Goal: Use online tool/utility: Use online tool/utility

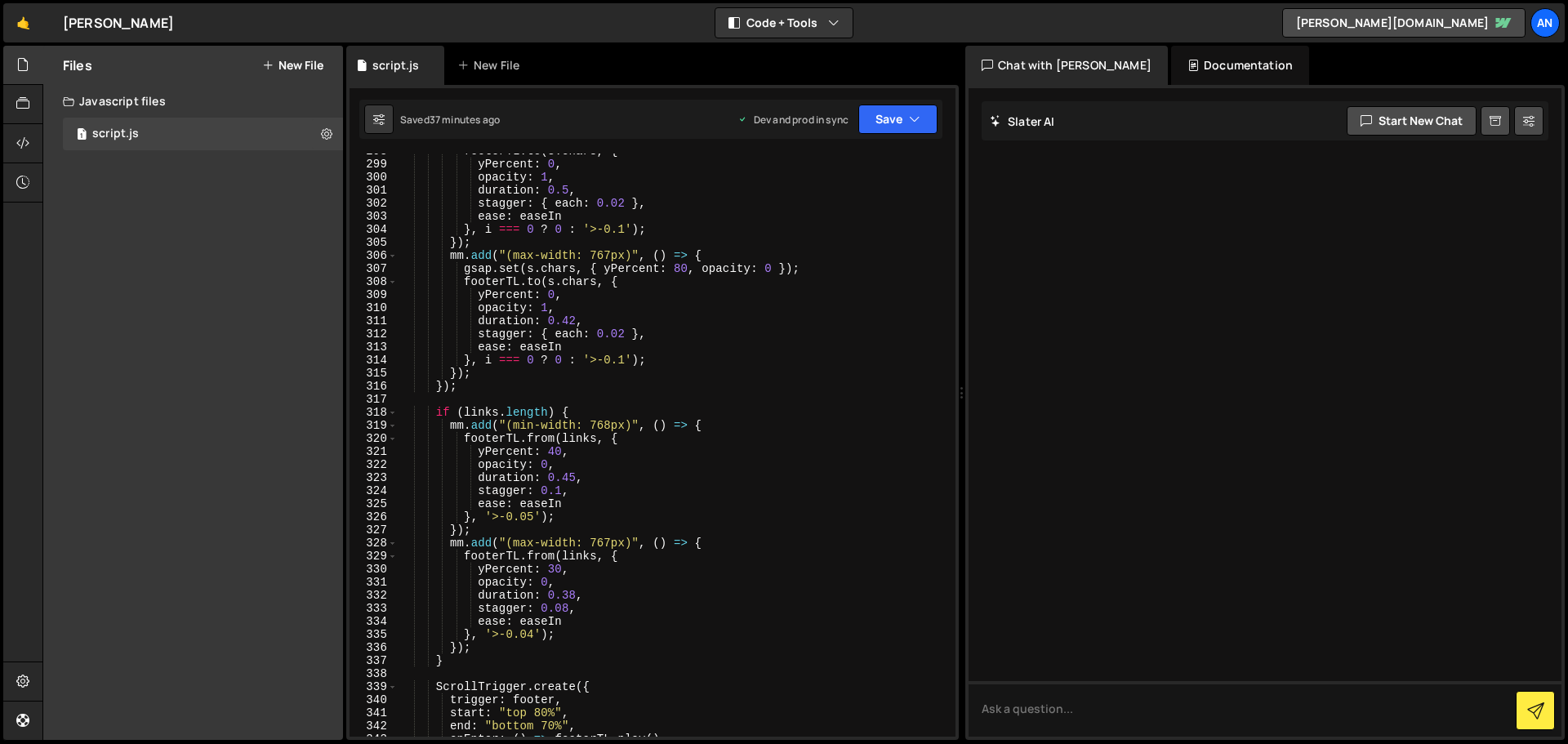
scroll to position [3804, 0]
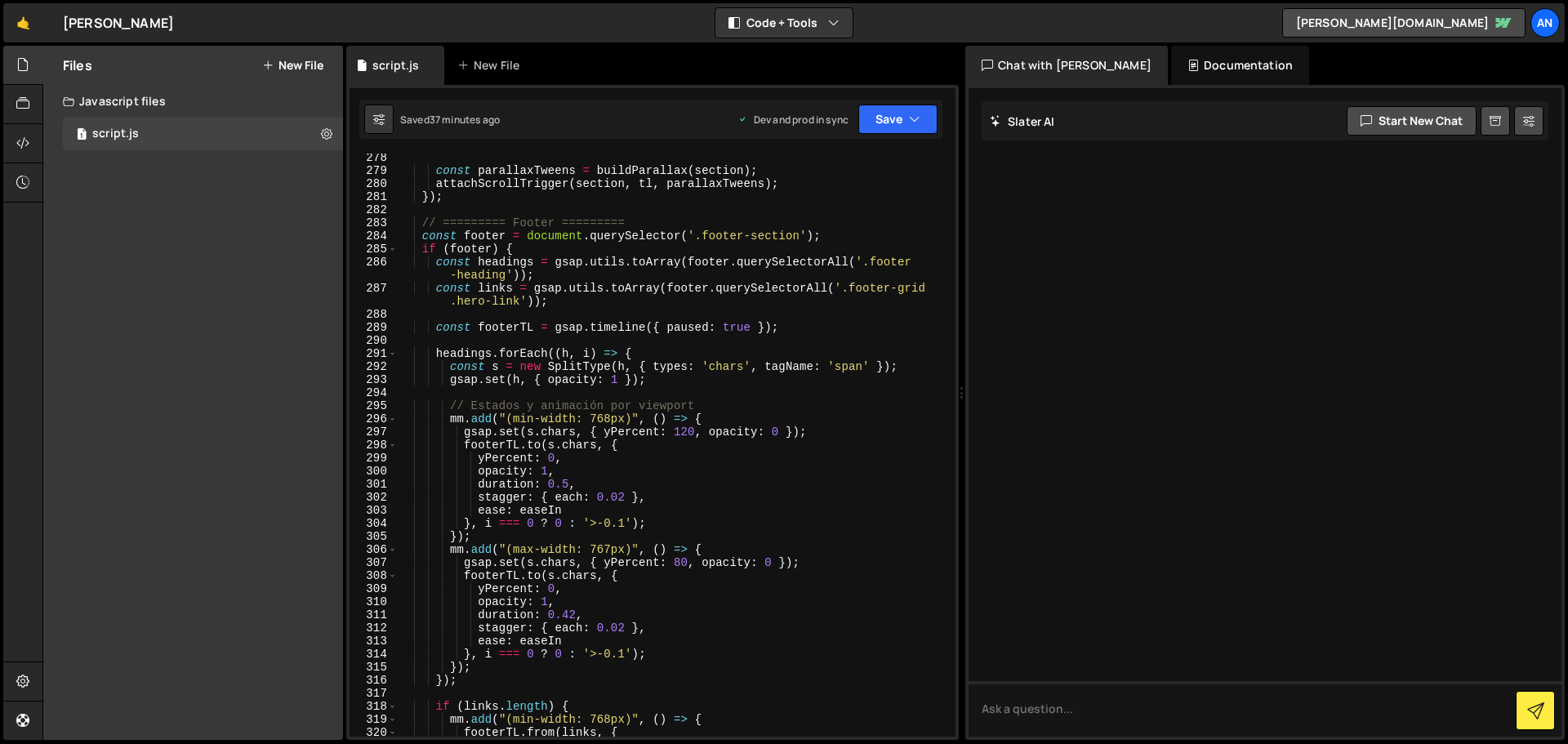
drag, startPoint x: 955, startPoint y: 571, endPoint x: 918, endPoint y: 197, distance: 375.8
click at [918, 197] on div "1 Type cmd + s to save your Javascript file. הההההההההההההההההההההההההההההההההה…" at bounding box center [653, 412] width 613 height 655
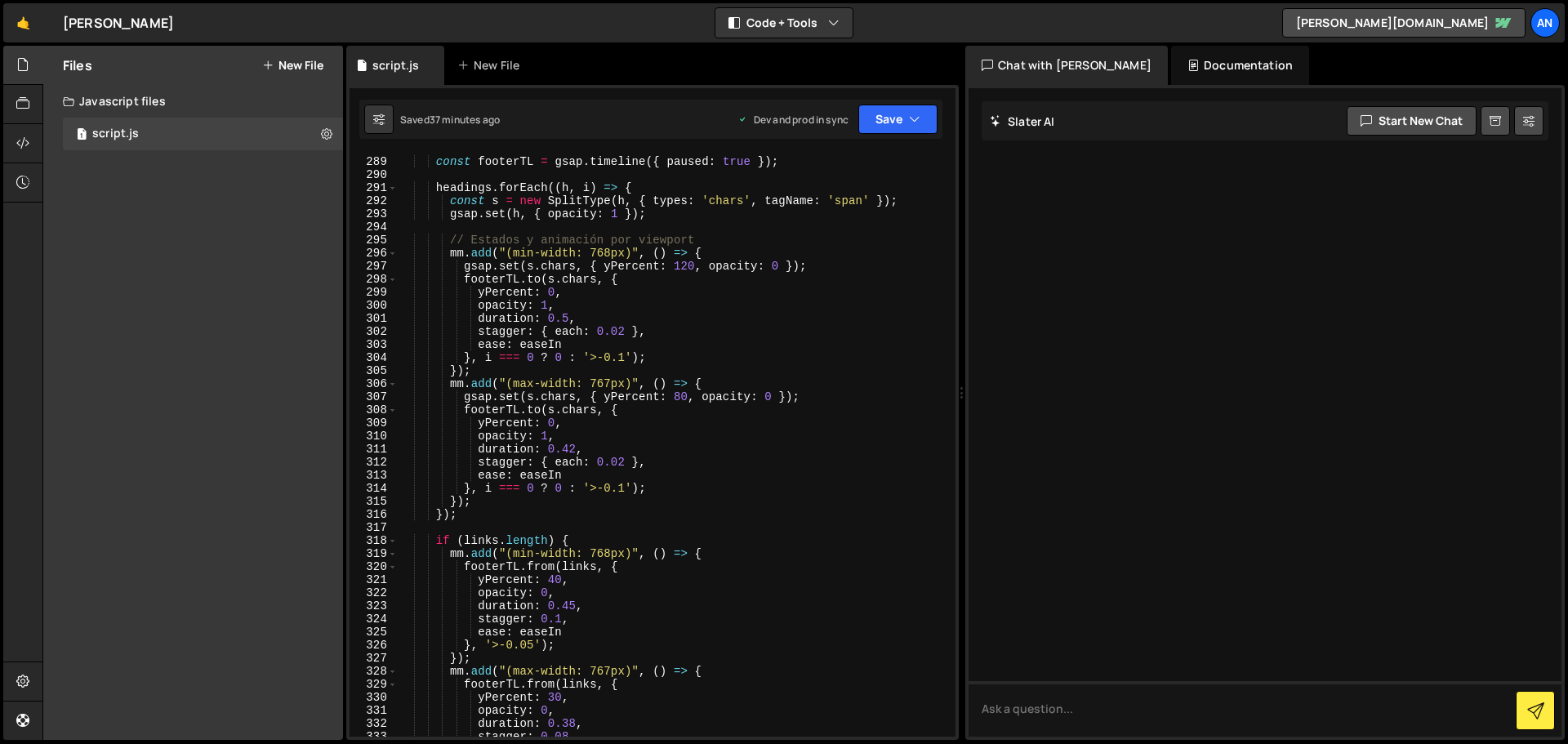
scroll to position [4826, 0]
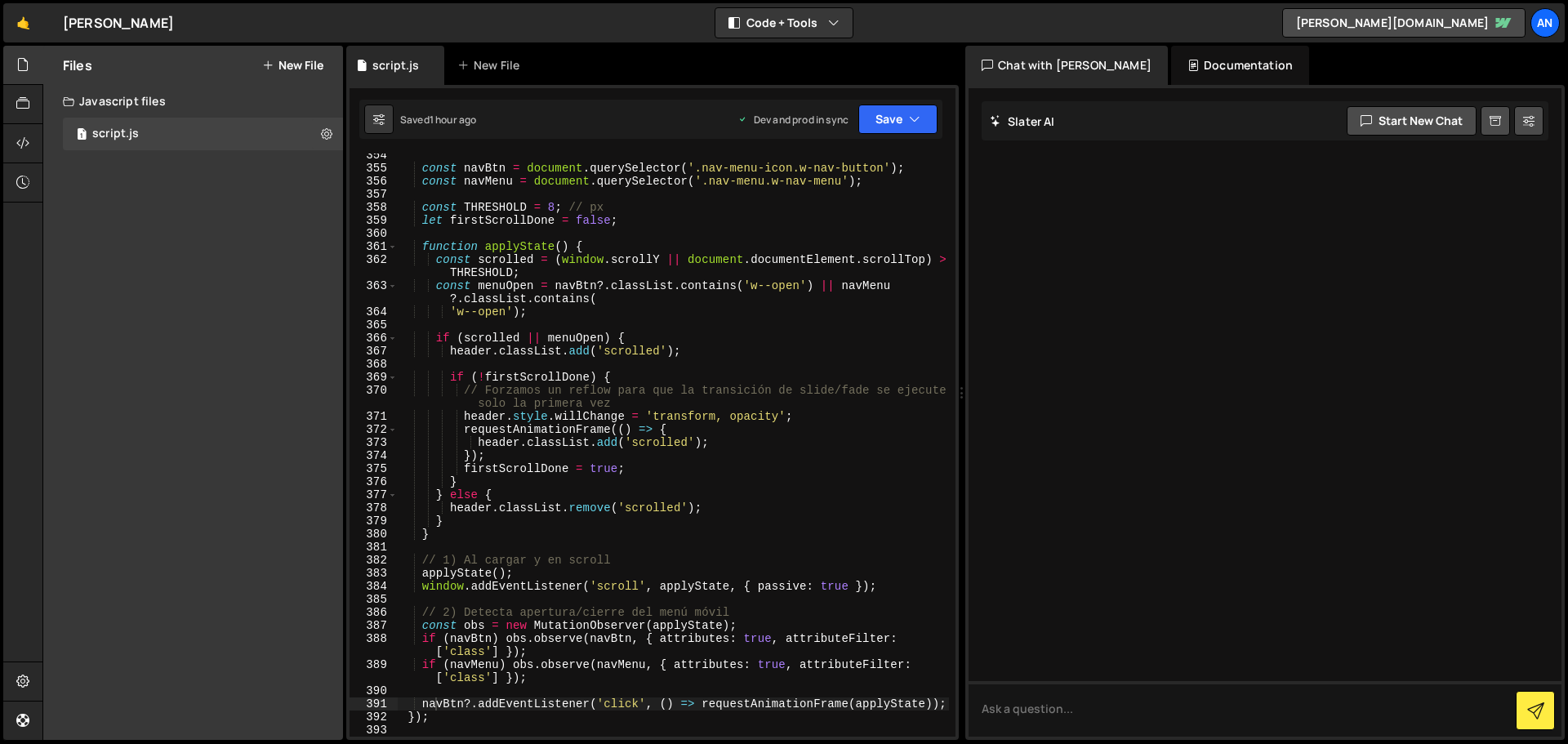
click at [1218, 613] on div at bounding box center [1266, 412] width 593 height 648
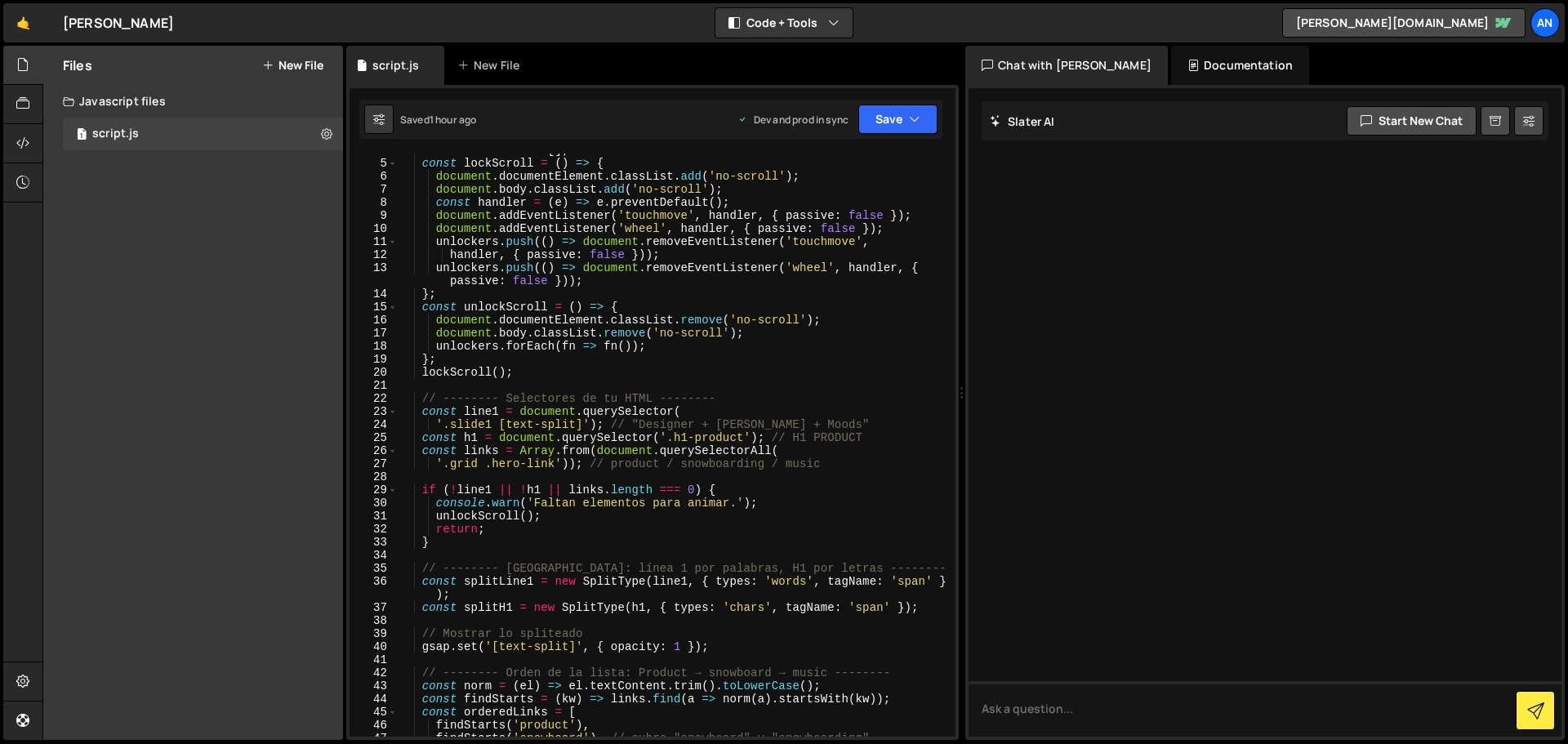
scroll to position [49, 0]
type textarea "'.grid .hero-link')); // product / snowboarding / music"
click at [834, 468] on div "const unlockers = [ ] ; const lockScroll = ( ) => { document . documentElement …" at bounding box center [673, 448] width 551 height 610
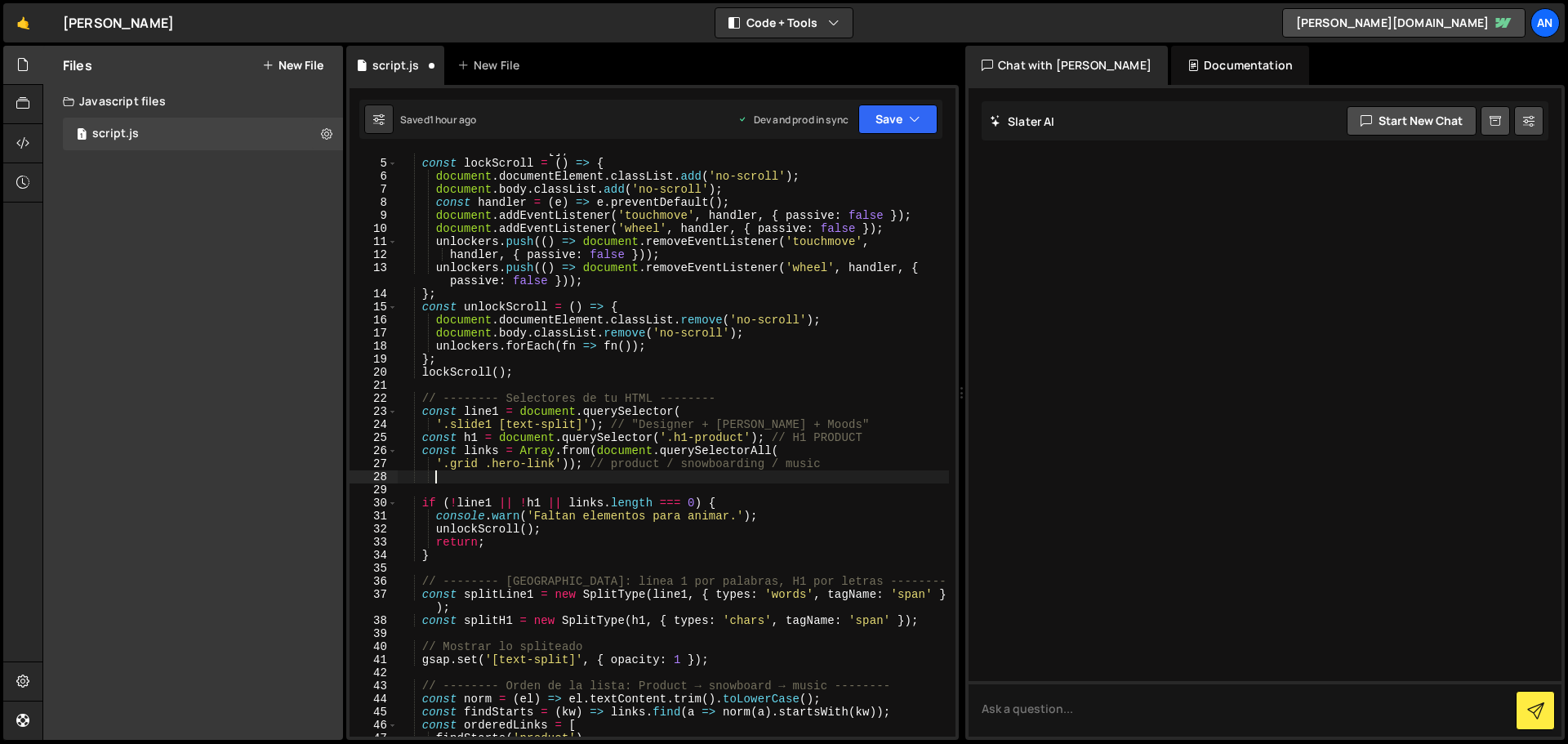
paste textarea "const heroImg = document.querySelector('.image-hero'); // NUEVO: tu imagen del …"
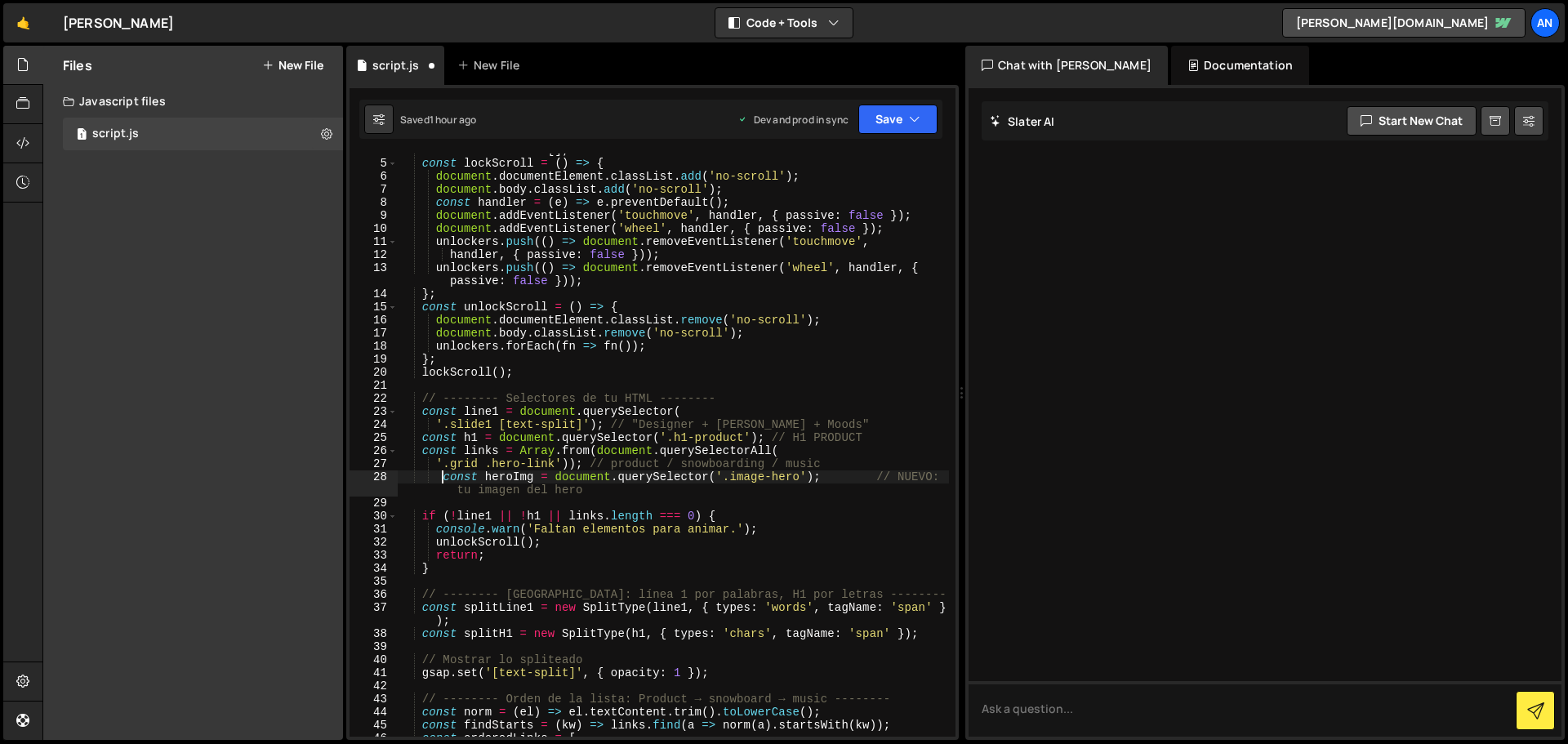
click at [440, 472] on div "const unlockers = [ ] ; const lockScroll = ( ) => { document . documentElement …" at bounding box center [673, 448] width 551 height 610
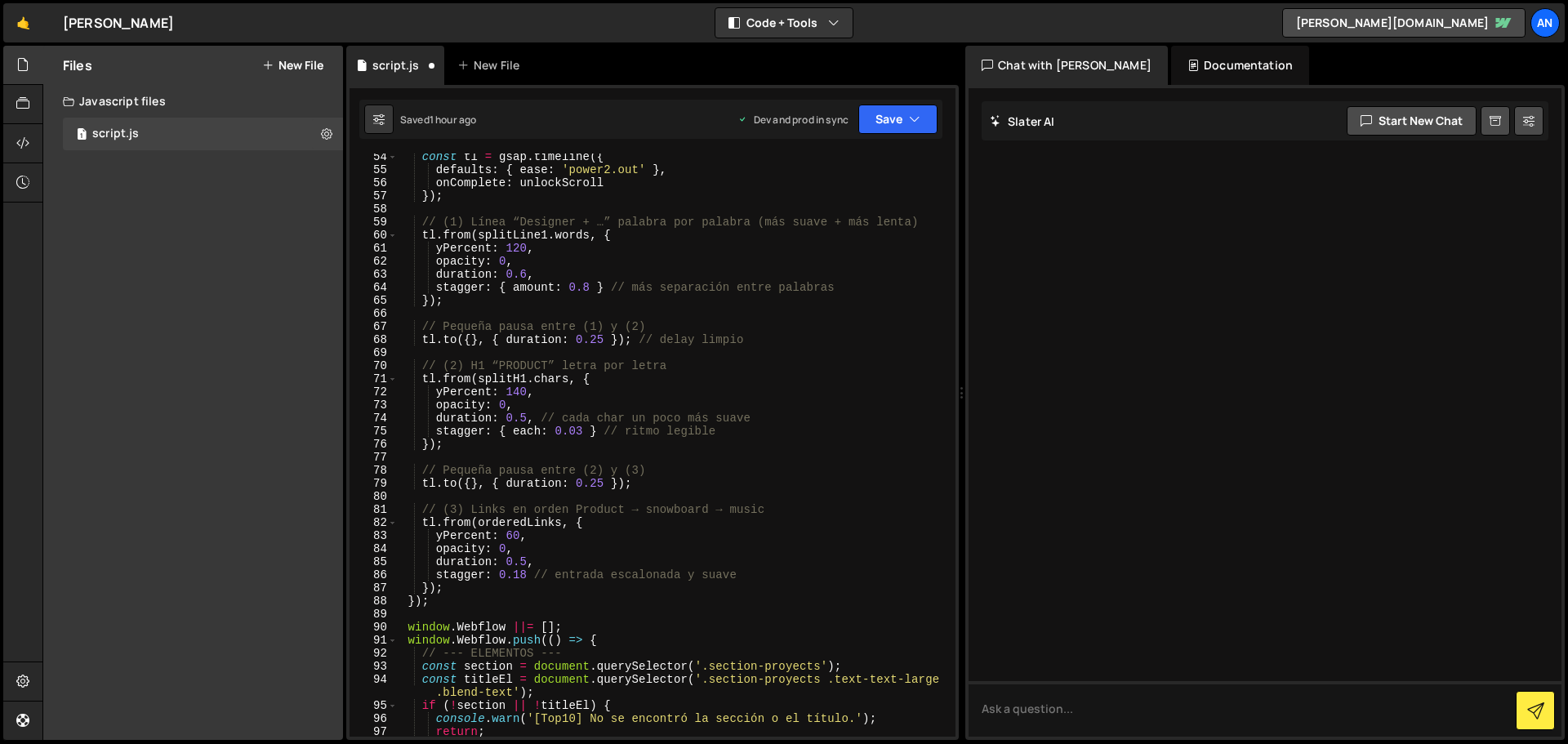
scroll to position [784, 0]
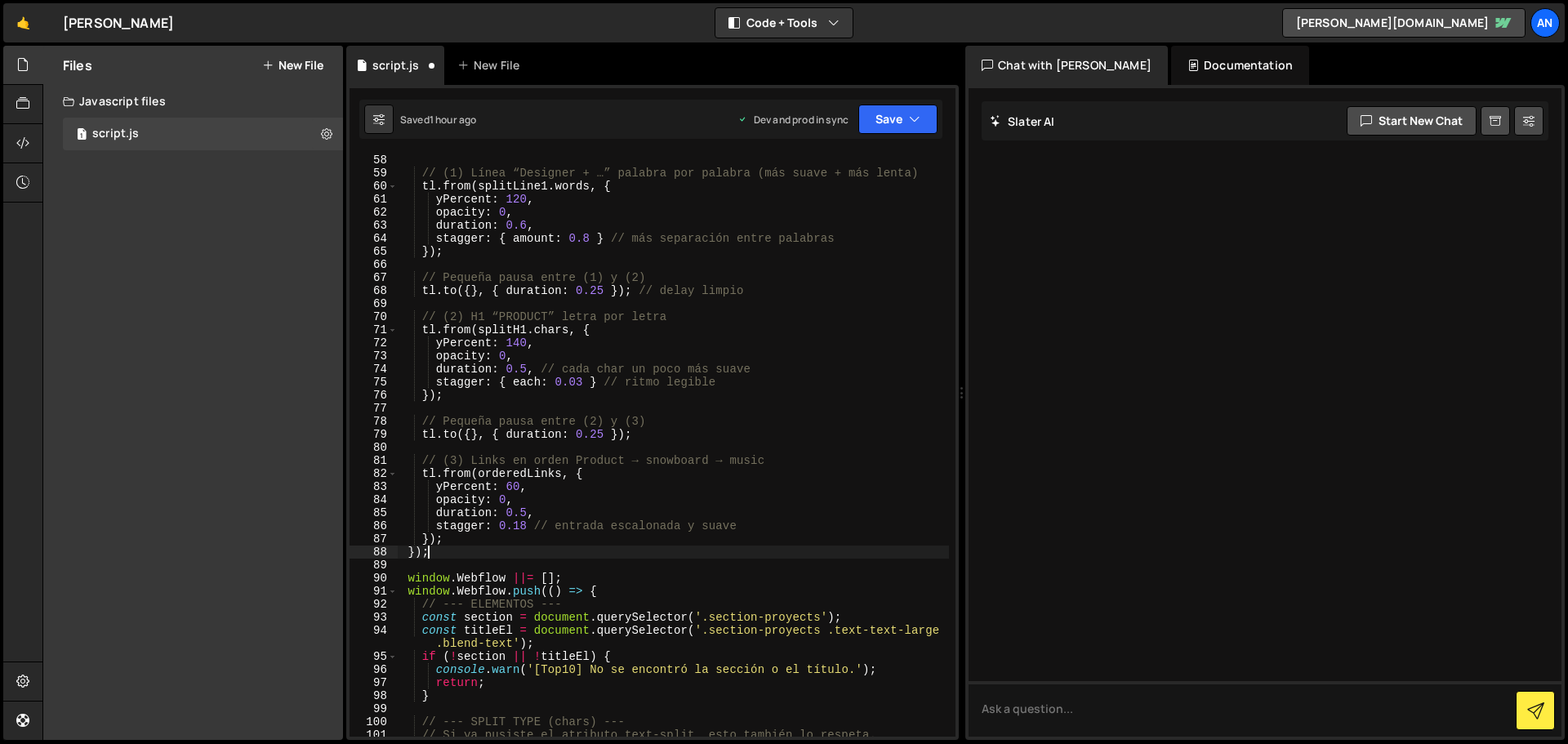
click at [435, 555] on div "// (1) Línea “Designer + …” palabra por palabra (más suave + más lenta) tl . fr…" at bounding box center [673, 465] width 551 height 622
click at [462, 540] on div "// (1) Línea “Designer + …” palabra por palabra (más suave + más lenta) tl . fr…" at bounding box center [673, 465] width 551 height 622
click at [589, 466] on div "// (1) Línea “Designer + …” palabra por palabra (más suave + más lenta) tl . fr…" at bounding box center [673, 465] width 551 height 622
click at [578, 468] on div "// (1) Línea “Designer + …” palabra por palabra (más suave + más lenta) tl . fr…" at bounding box center [673, 465] width 551 height 622
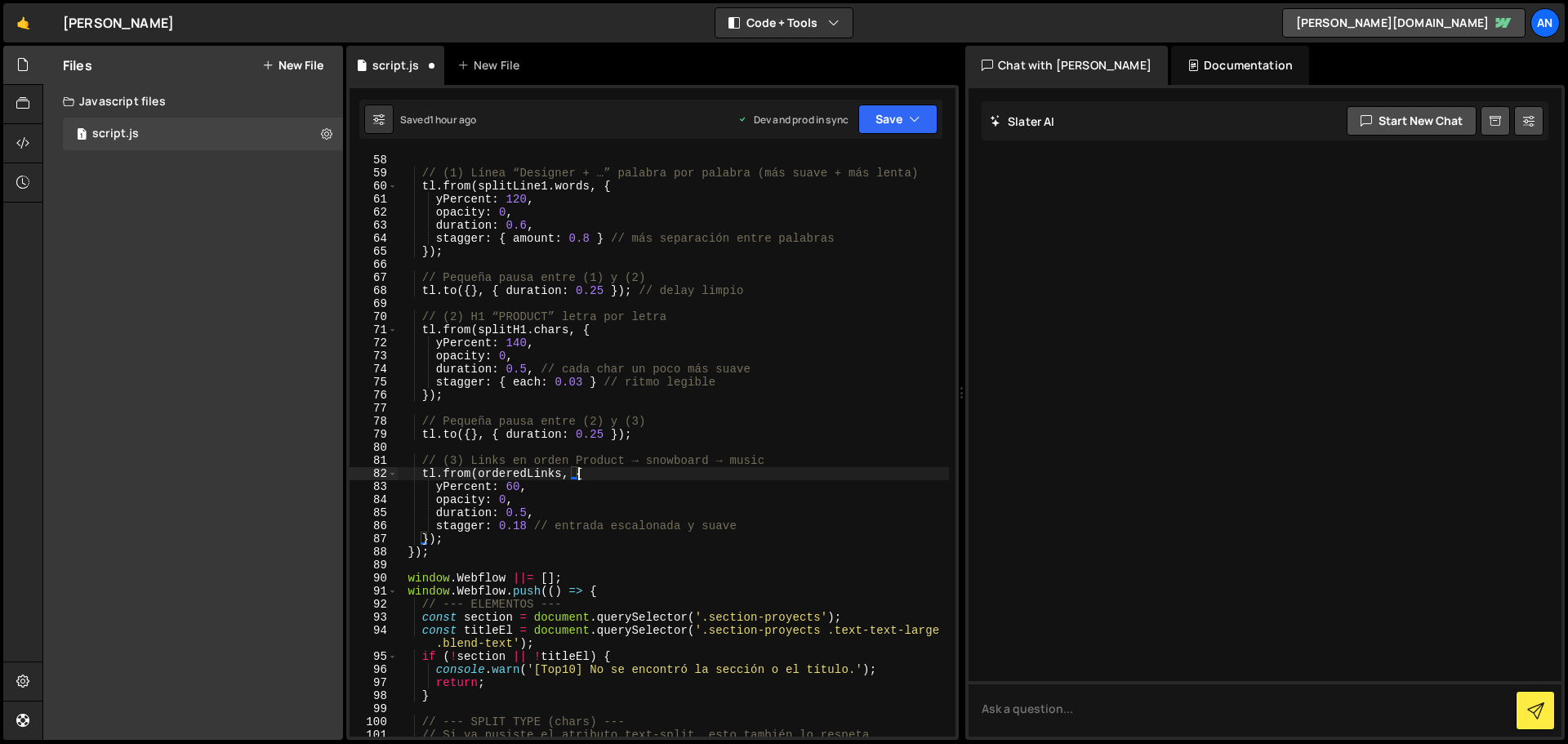
click at [418, 549] on div "// (1) Línea “Designer + …” palabra por palabra (más suave + más lenta) tl . fr…" at bounding box center [673, 465] width 551 height 622
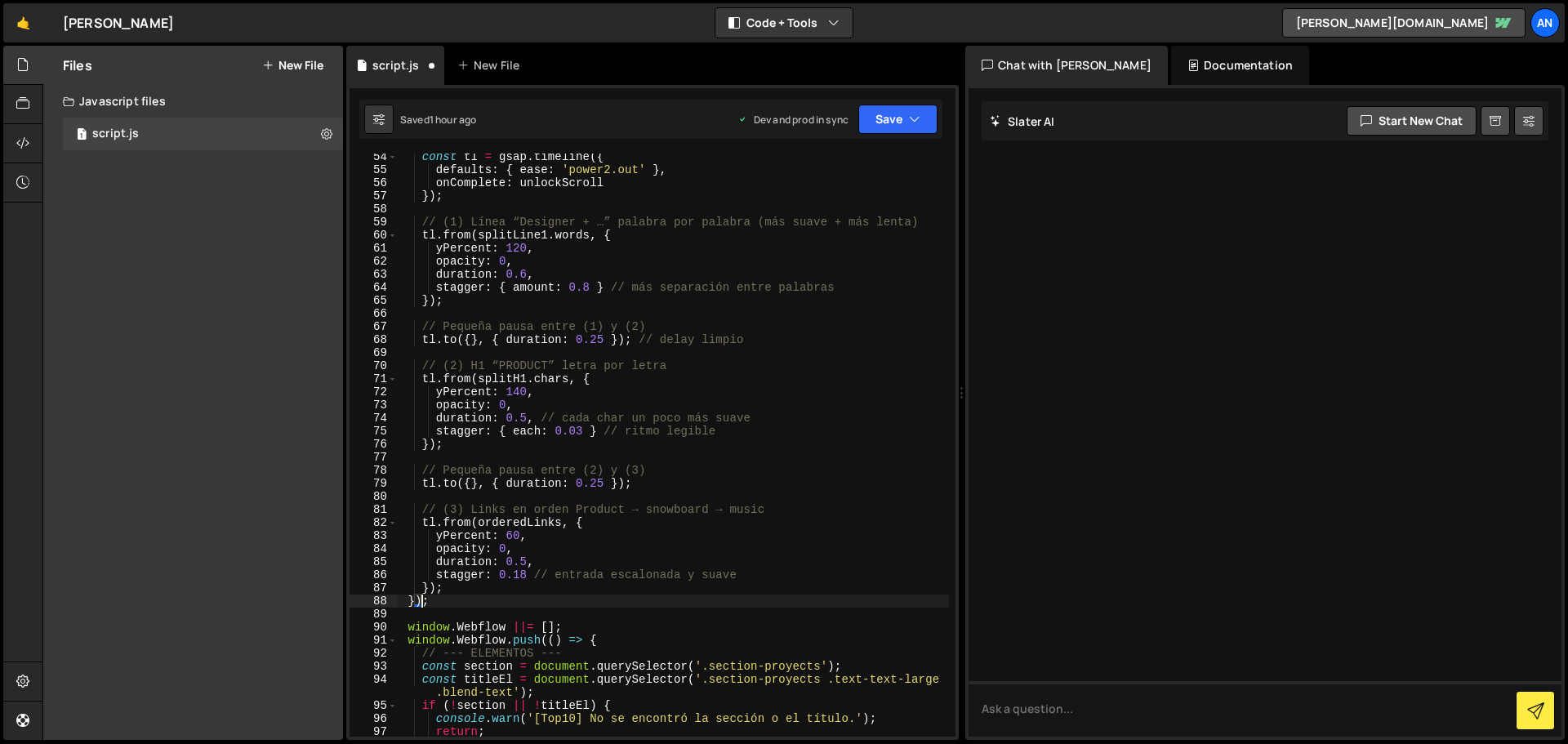
scroll to position [784, 0]
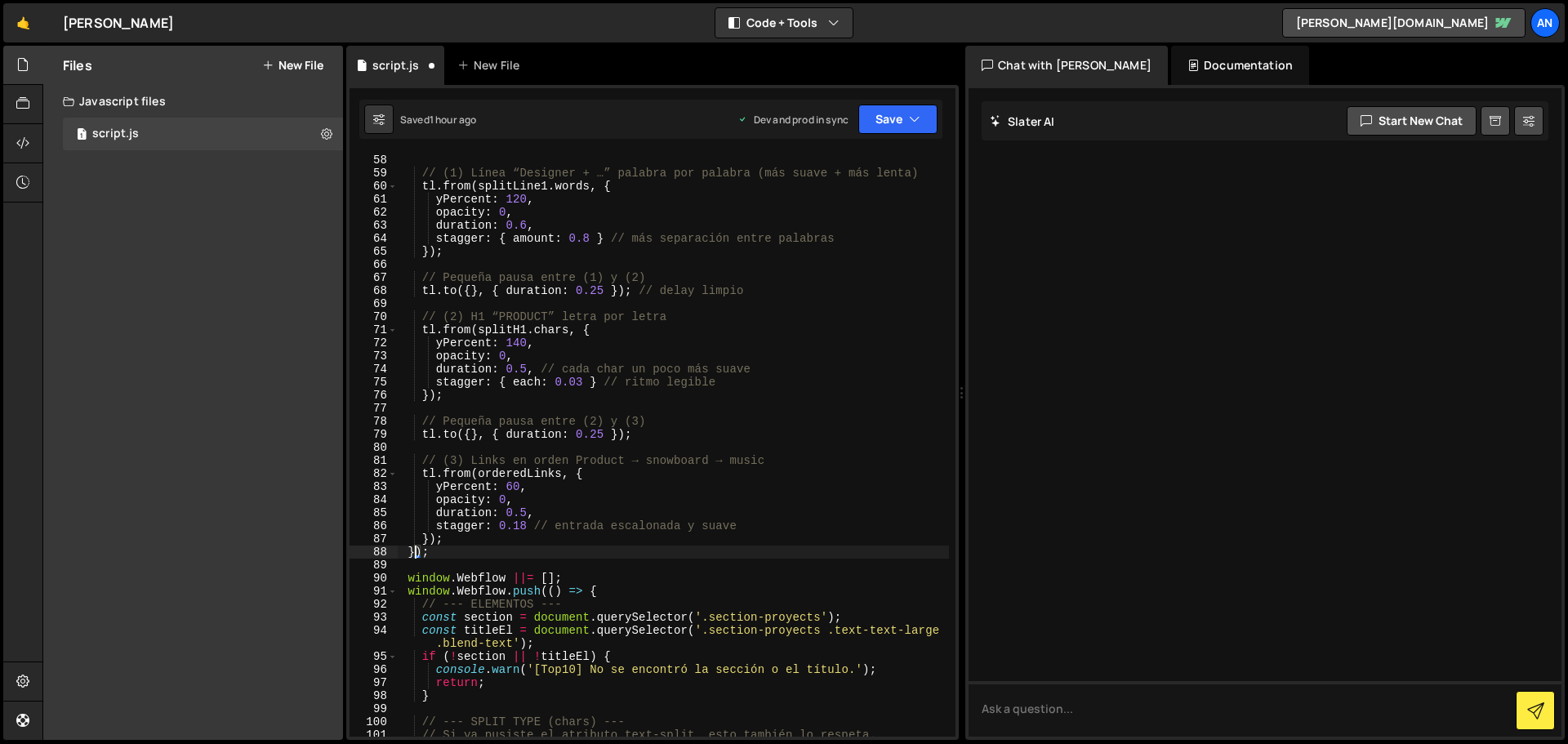
click at [413, 548] on div "// (1) Línea “Designer + …” palabra por palabra (más suave + más lenta) tl . fr…" at bounding box center [673, 465] width 551 height 622
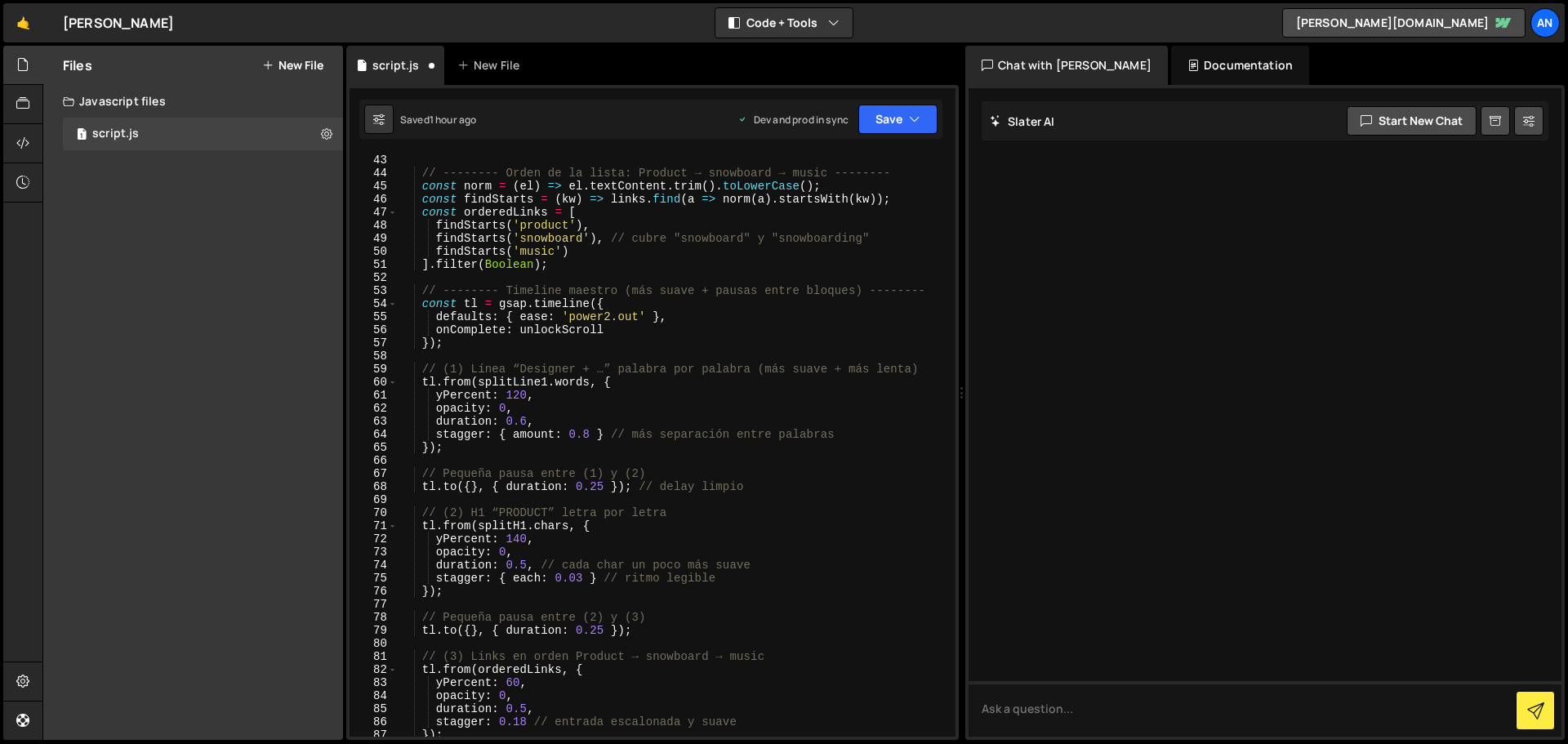
scroll to position [882, 0]
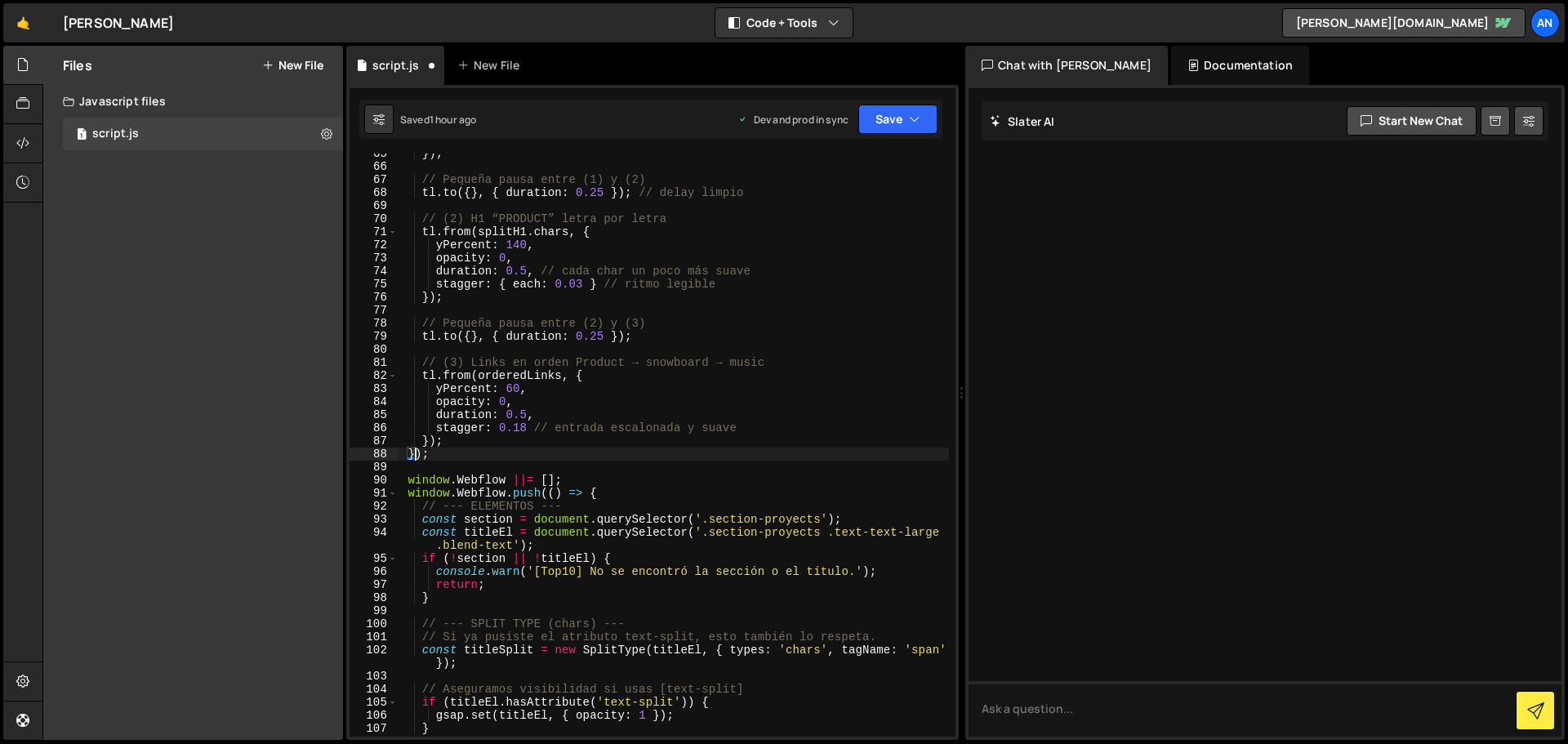
click at [458, 444] on div "}) ; // Pequeña pausa entre (1) y (2) tl . to ({ } , { duration : 0.25 }) ; // …" at bounding box center [673, 451] width 551 height 610
type textarea "});"
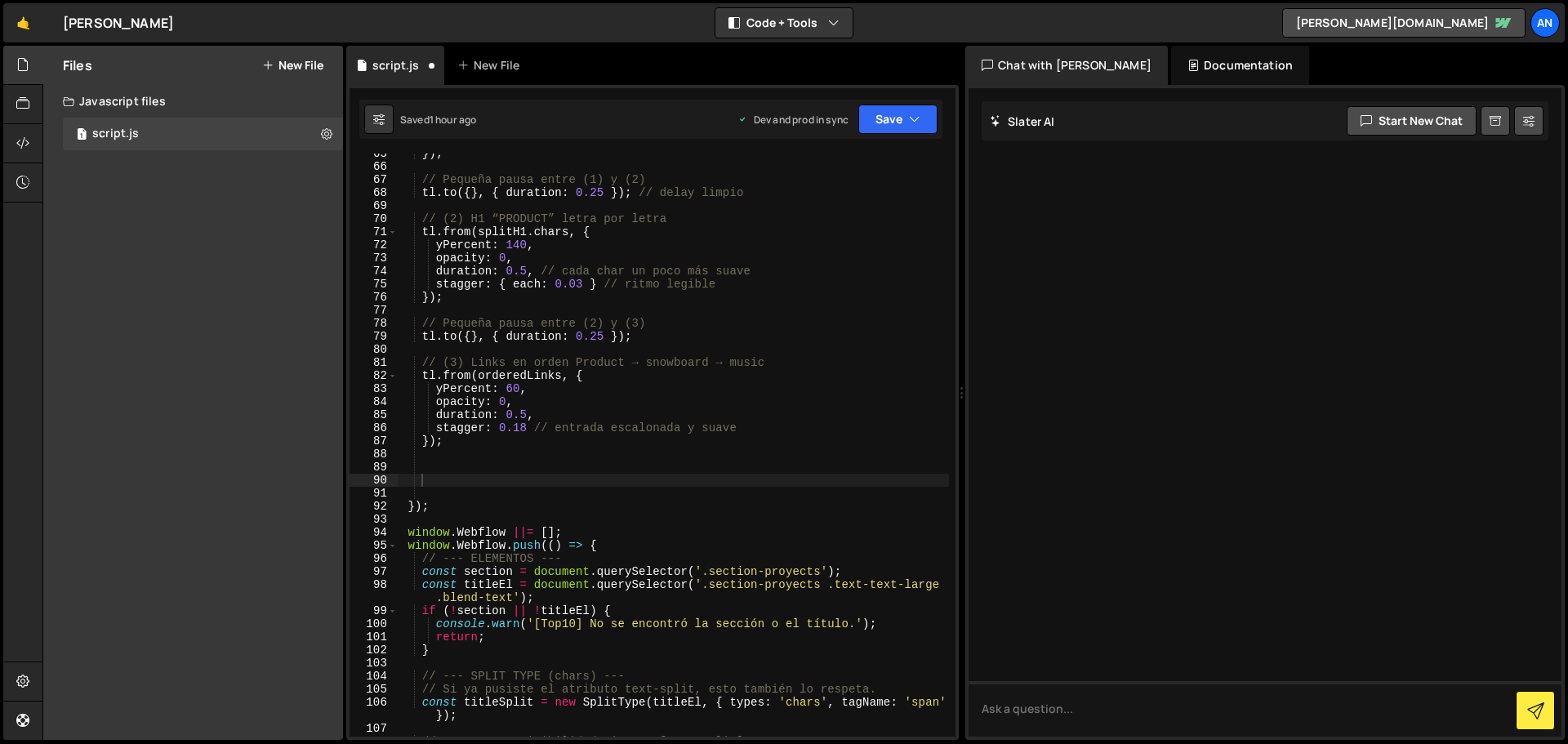
click at [451, 472] on div "}) ; // Pequeña pausa entre (1) y (2) tl . to ({ } , { duration : 0.25 }) ; // …" at bounding box center [673, 451] width 551 height 610
paste textarea "}"
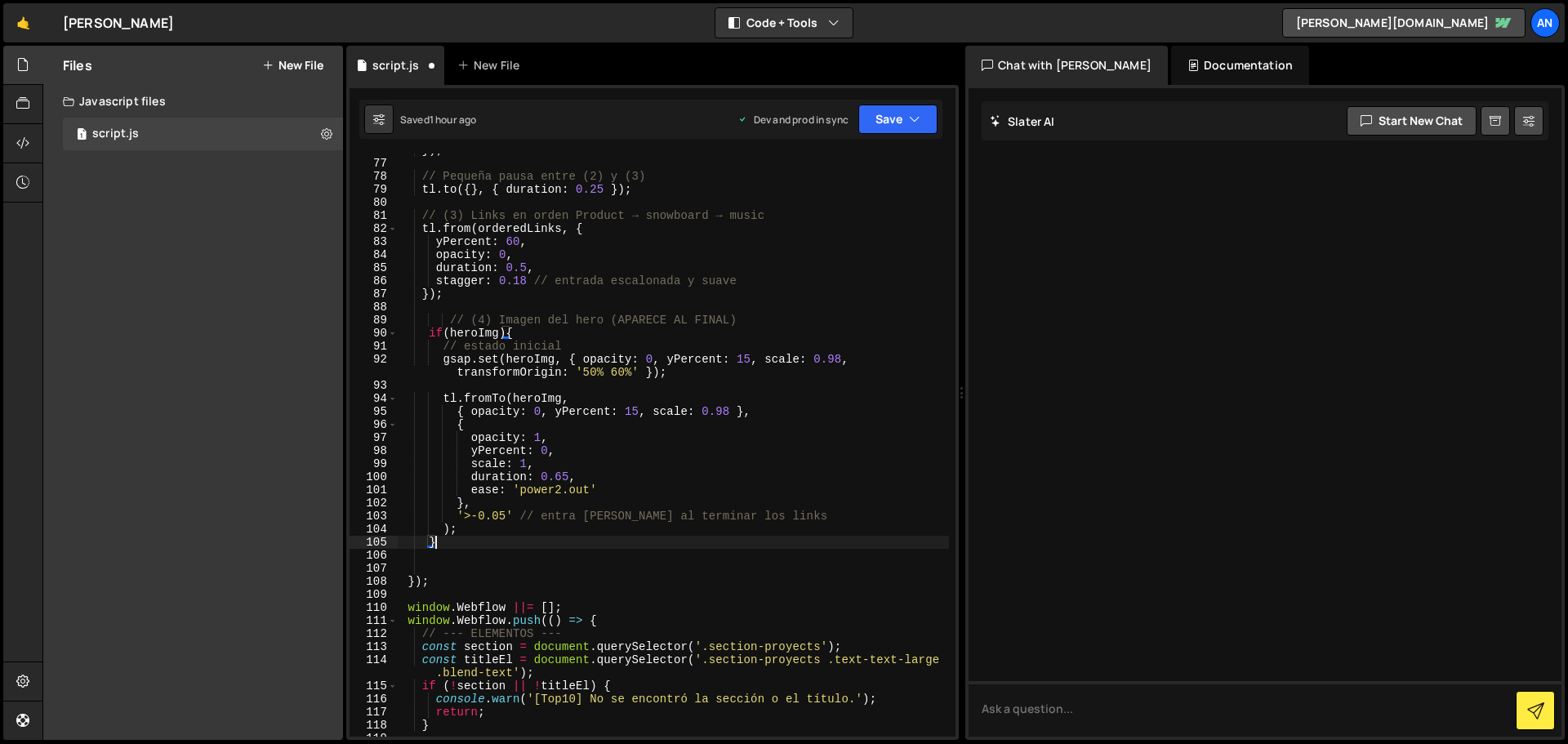
scroll to position [1029, 0]
click at [445, 532] on div "}) ; // Pequeña pausa entre (2) y (3) tl . to ({ } , { duration : 0.25 }) ; // …" at bounding box center [673, 448] width 551 height 610
click at [521, 330] on div "}) ; // Pequeña pausa entre (2) y (3) tl . to ({ } , { duration : 0.25 }) ; // …" at bounding box center [673, 448] width 551 height 610
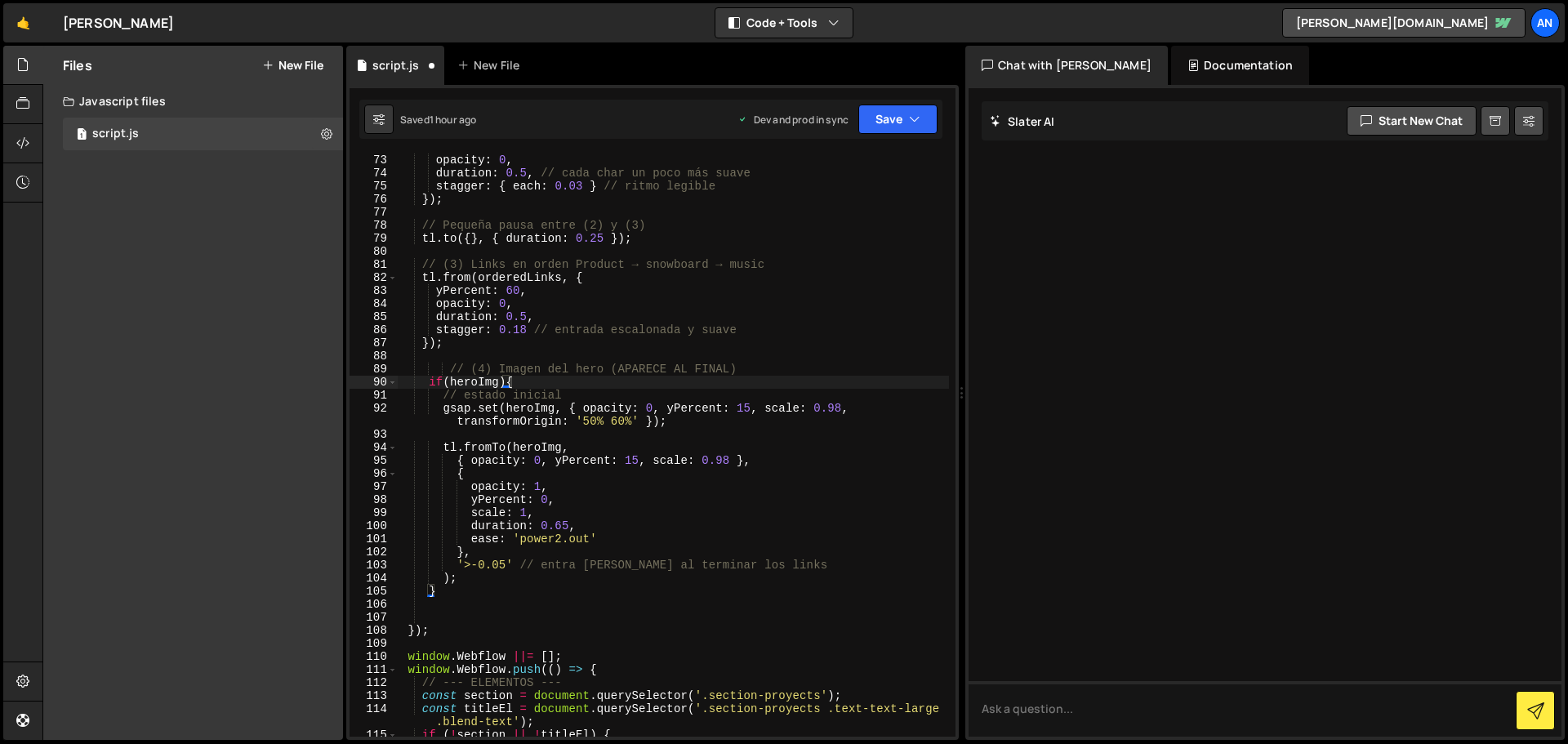
scroll to position [1078, 0]
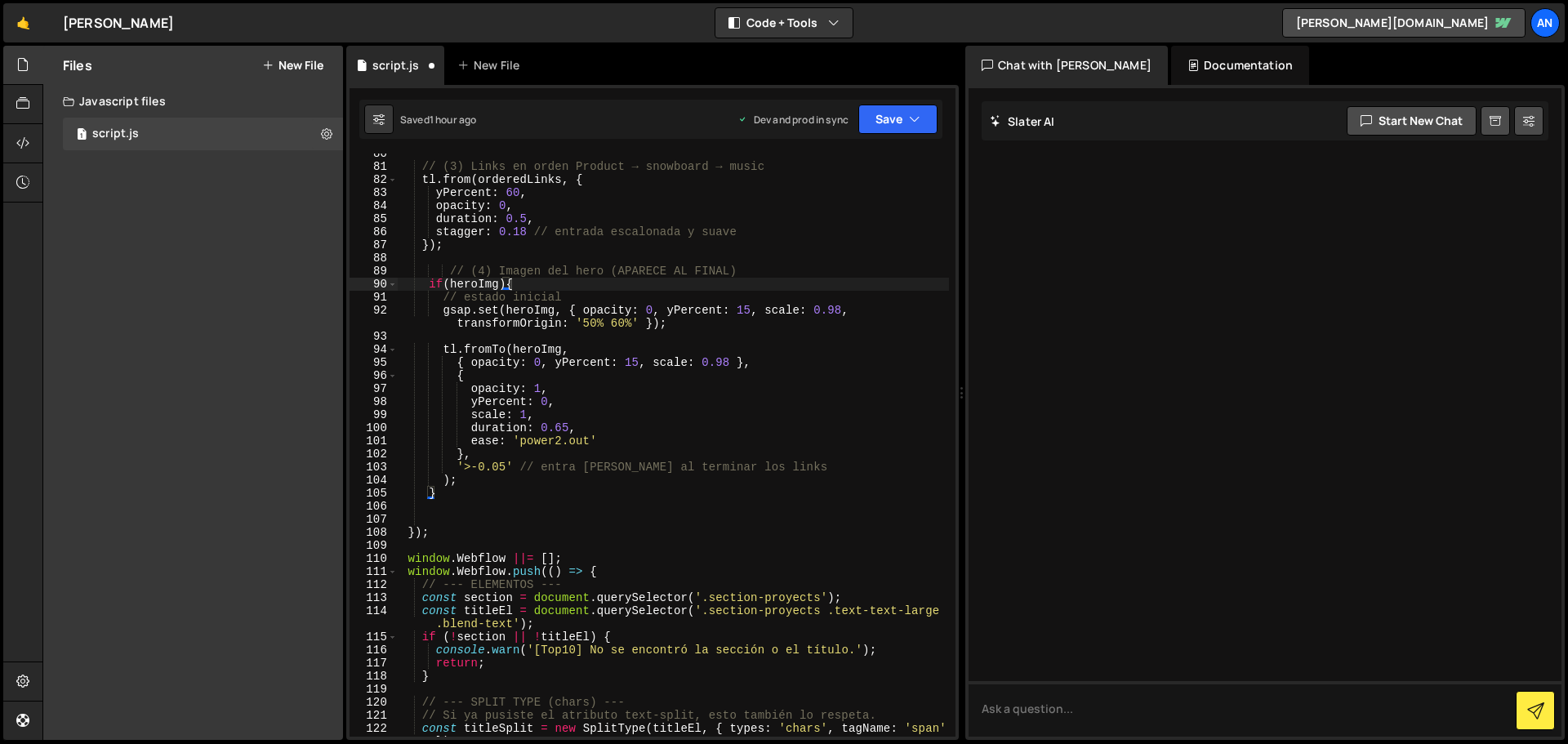
click at [433, 529] on div "// (3) Links en orden Product → snowboard → music tl . from ( orderedLinks , { …" at bounding box center [673, 458] width 551 height 622
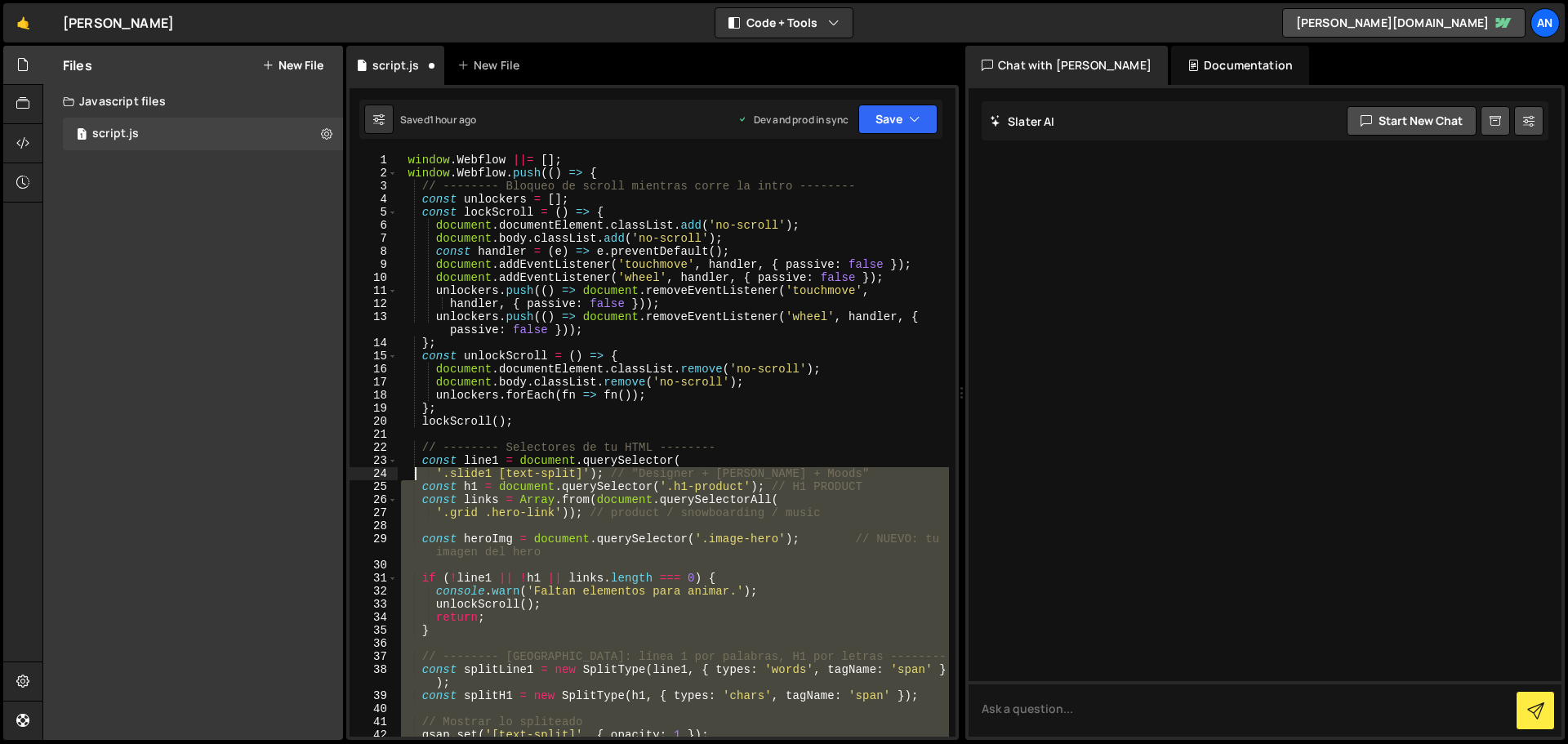
scroll to position [0, 0]
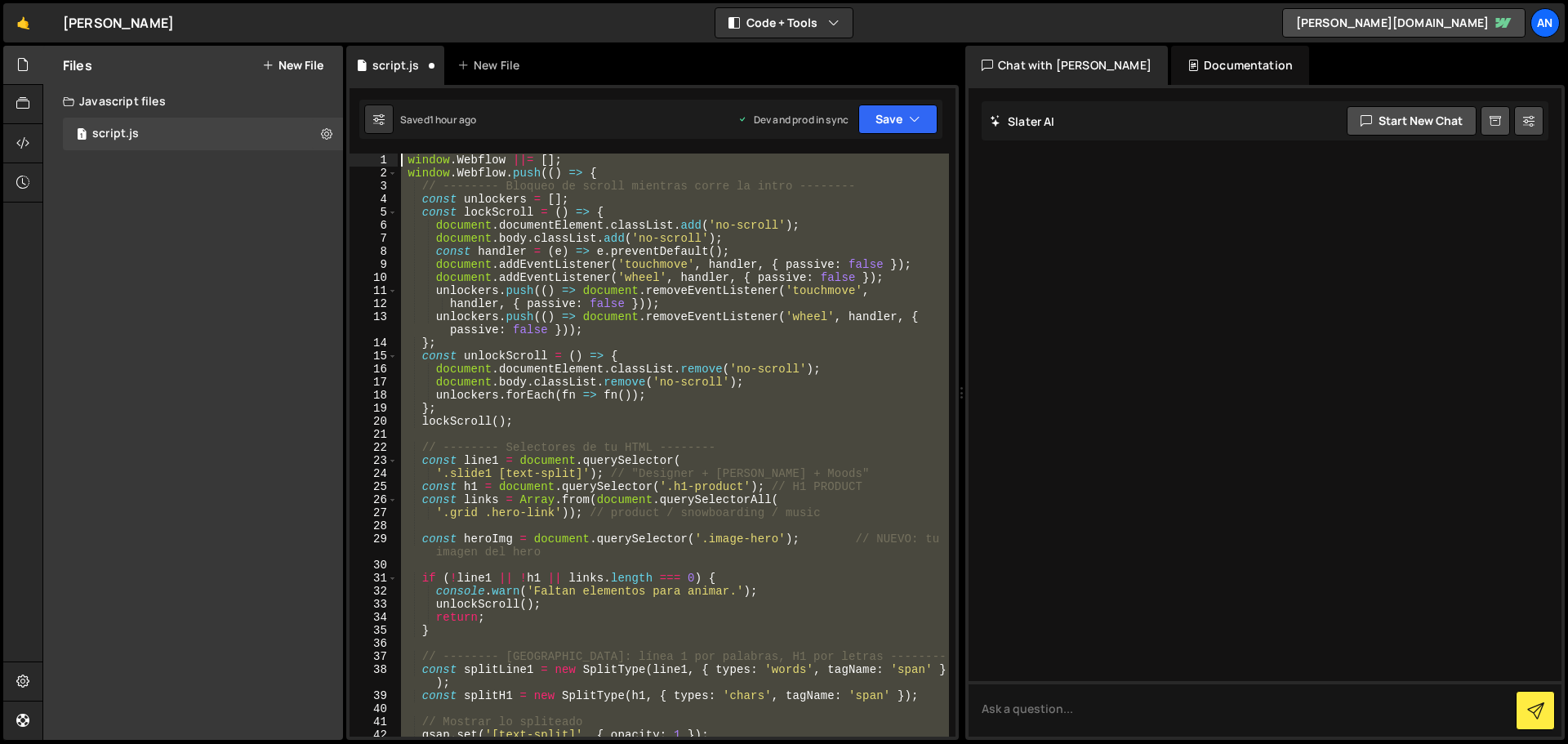
drag, startPoint x: 440, startPoint y: 533, endPoint x: 400, endPoint y: 153, distance: 382.1
click at [400, 153] on div "1 Type cmd + s to save your Javascript file. הההההההההההההההההההההההההההההההההה…" at bounding box center [653, 412] width 613 height 655
paste textarea "});"
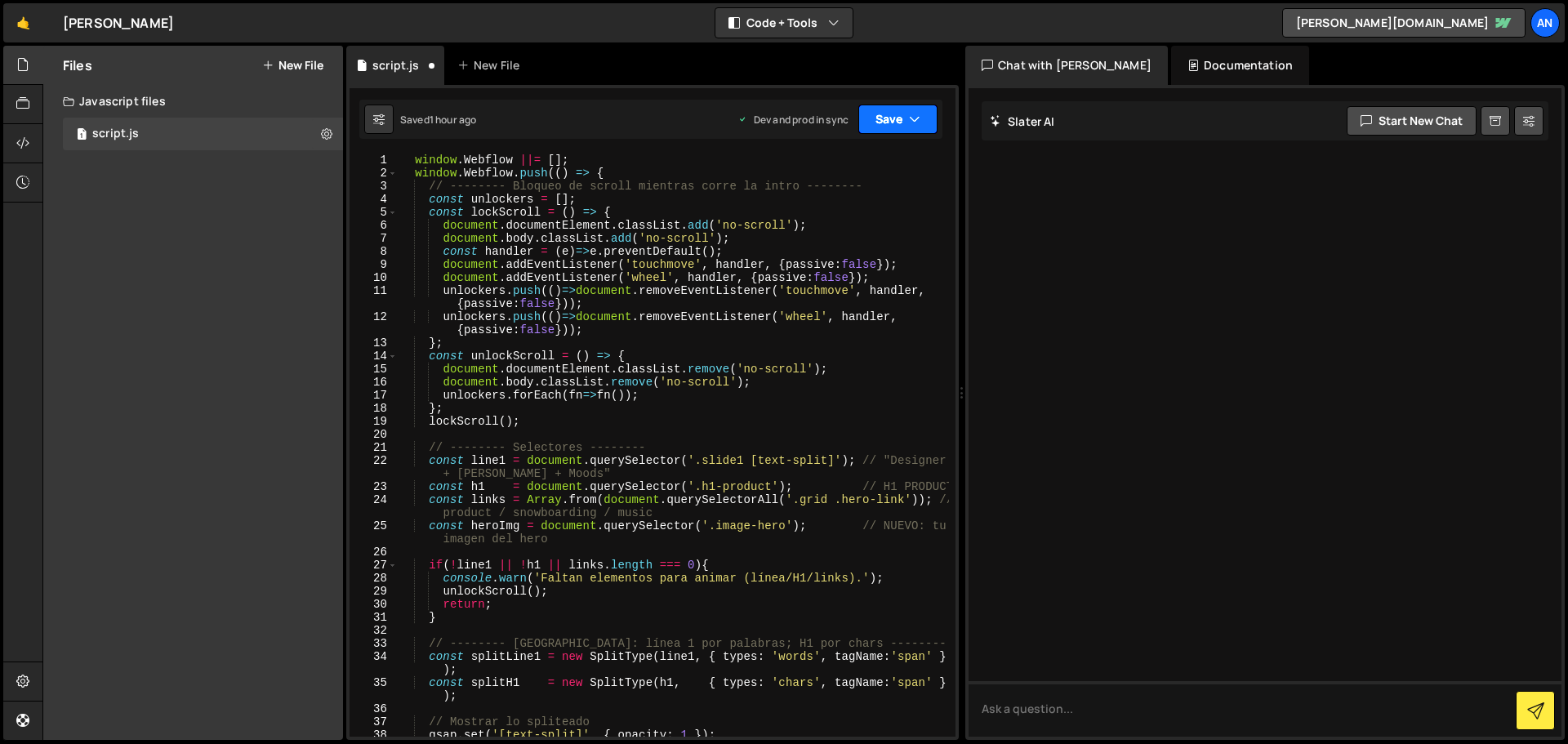
click at [881, 117] on button "Save" at bounding box center [898, 119] width 80 height 30
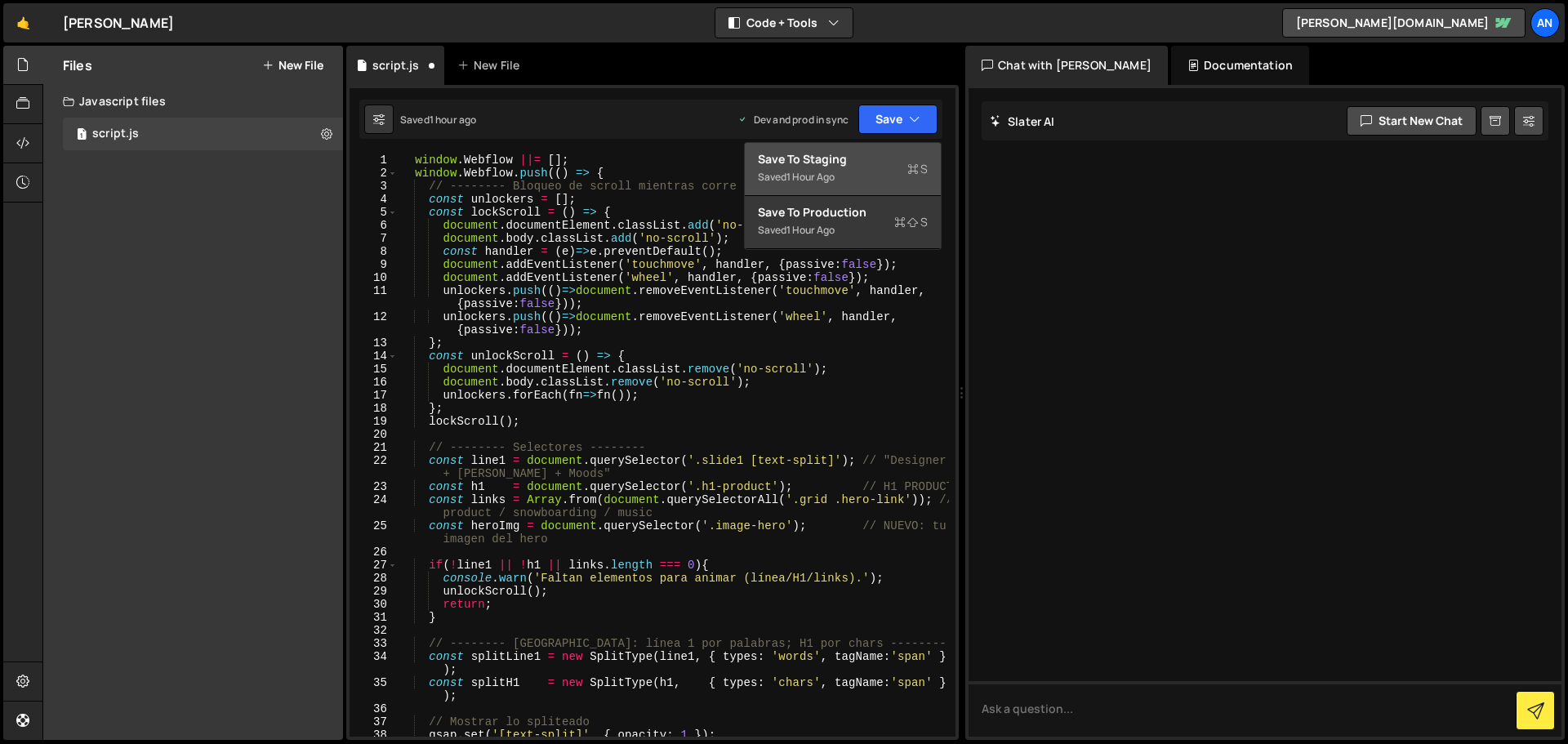
click at [855, 172] on div "Saved 1 hour ago" at bounding box center [842, 177] width 170 height 19
type textarea "});"
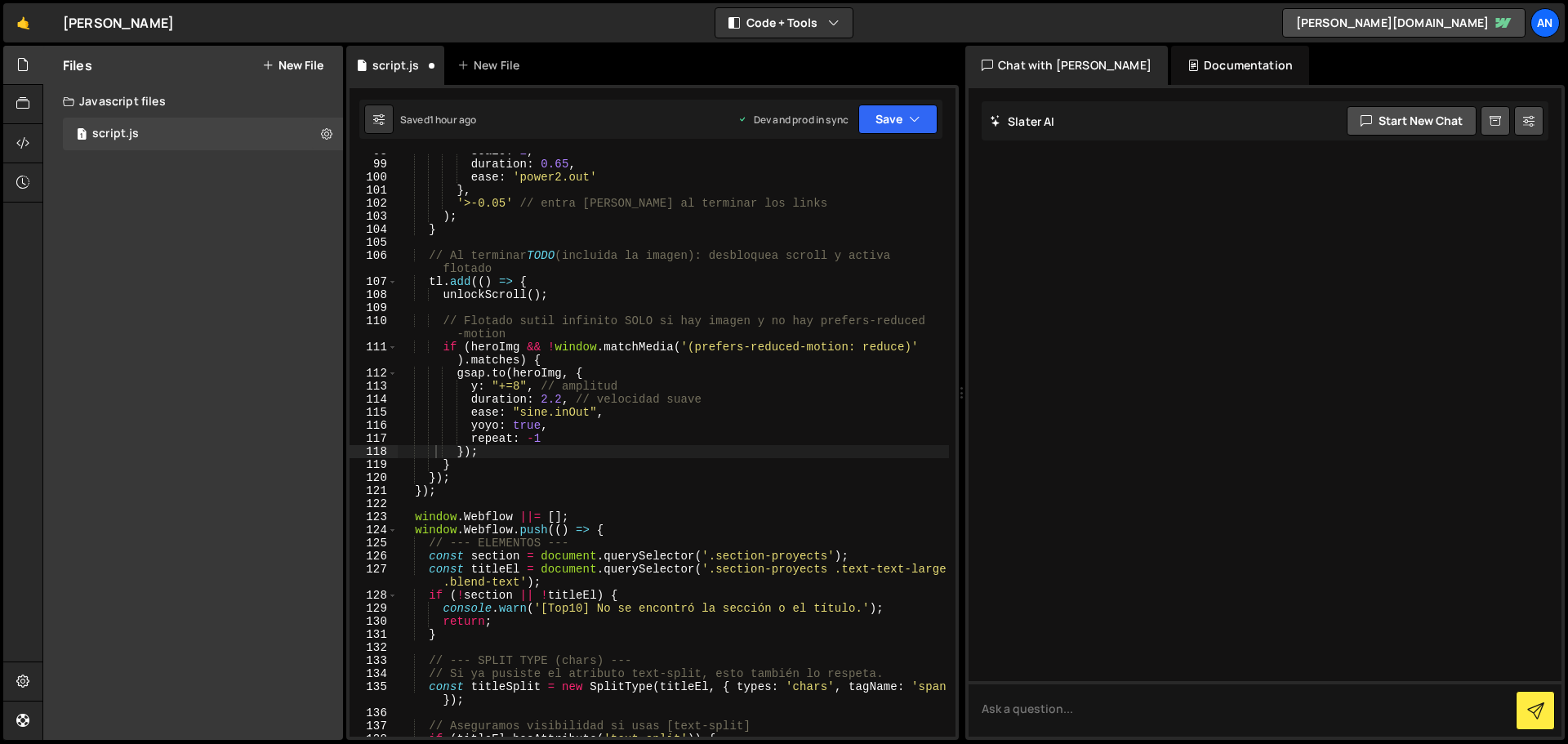
scroll to position [1329, 0]
click at [875, 117] on button "Save" at bounding box center [898, 119] width 80 height 30
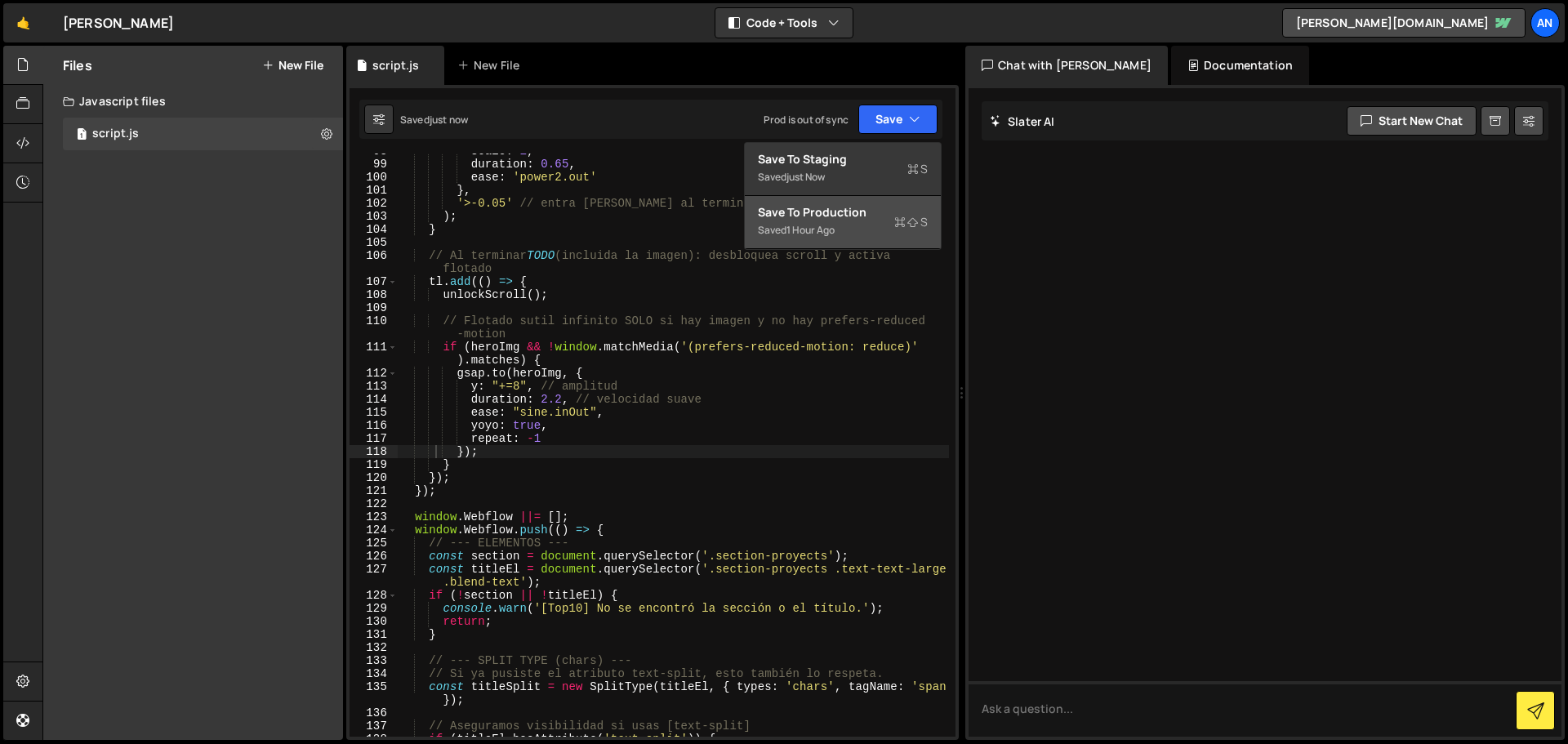
click at [855, 228] on div "Saved 1 hour ago" at bounding box center [842, 230] width 170 height 19
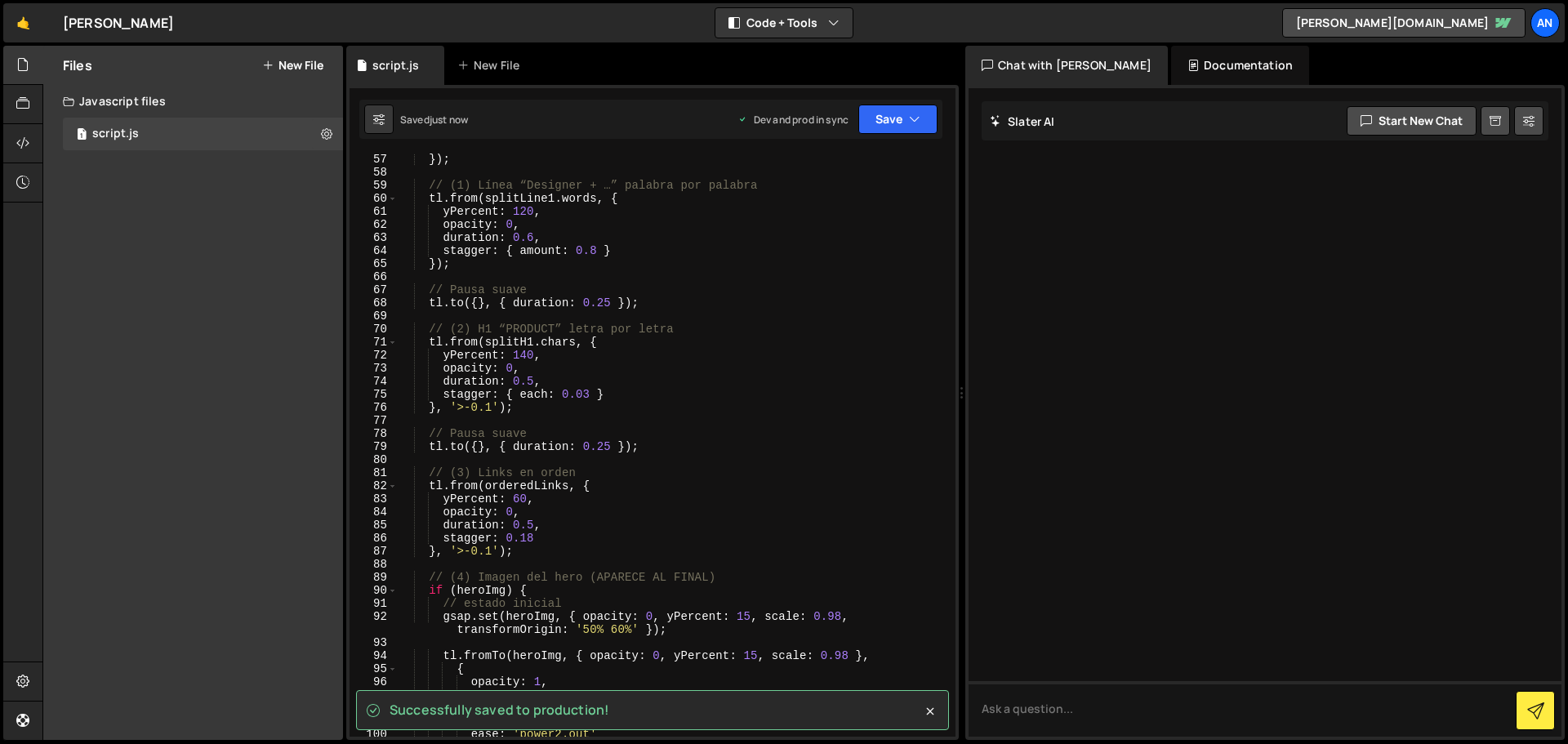
scroll to position [0, 0]
